Goal: Task Accomplishment & Management: Manage account settings

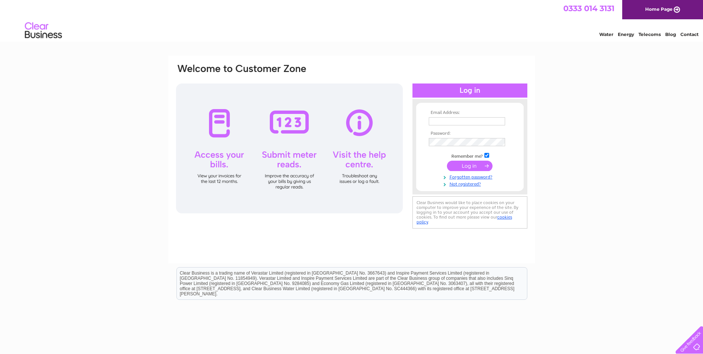
type input "finance@mercattours.com"
click at [464, 167] on input "submit" at bounding box center [470, 166] width 46 height 10
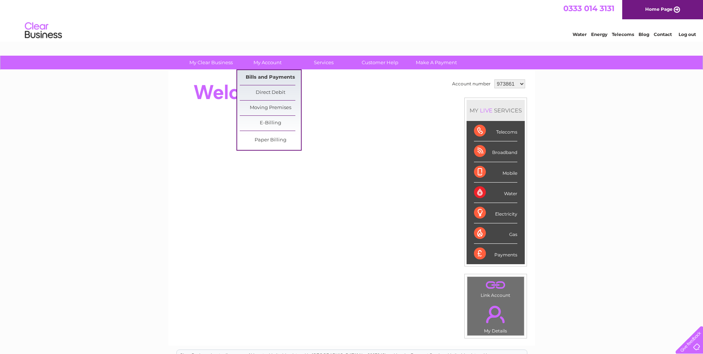
click at [273, 77] on link "Bills and Payments" at bounding box center [270, 77] width 61 height 15
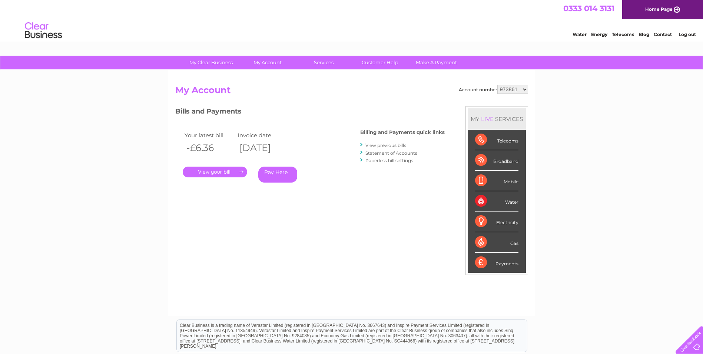
click at [520, 91] on select "973861 1046477" at bounding box center [513, 89] width 31 height 9
select select "1046477"
click at [498, 85] on select "973861 1046477" at bounding box center [513, 89] width 31 height 9
click at [211, 170] on link "." at bounding box center [215, 172] width 65 height 11
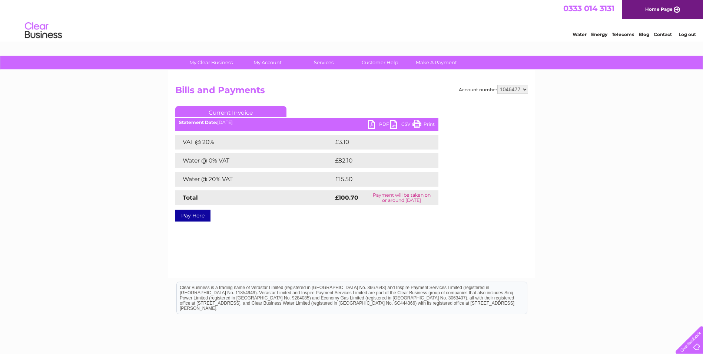
click at [374, 124] on link "PDF" at bounding box center [379, 125] width 22 height 11
